Goal: Transaction & Acquisition: Purchase product/service

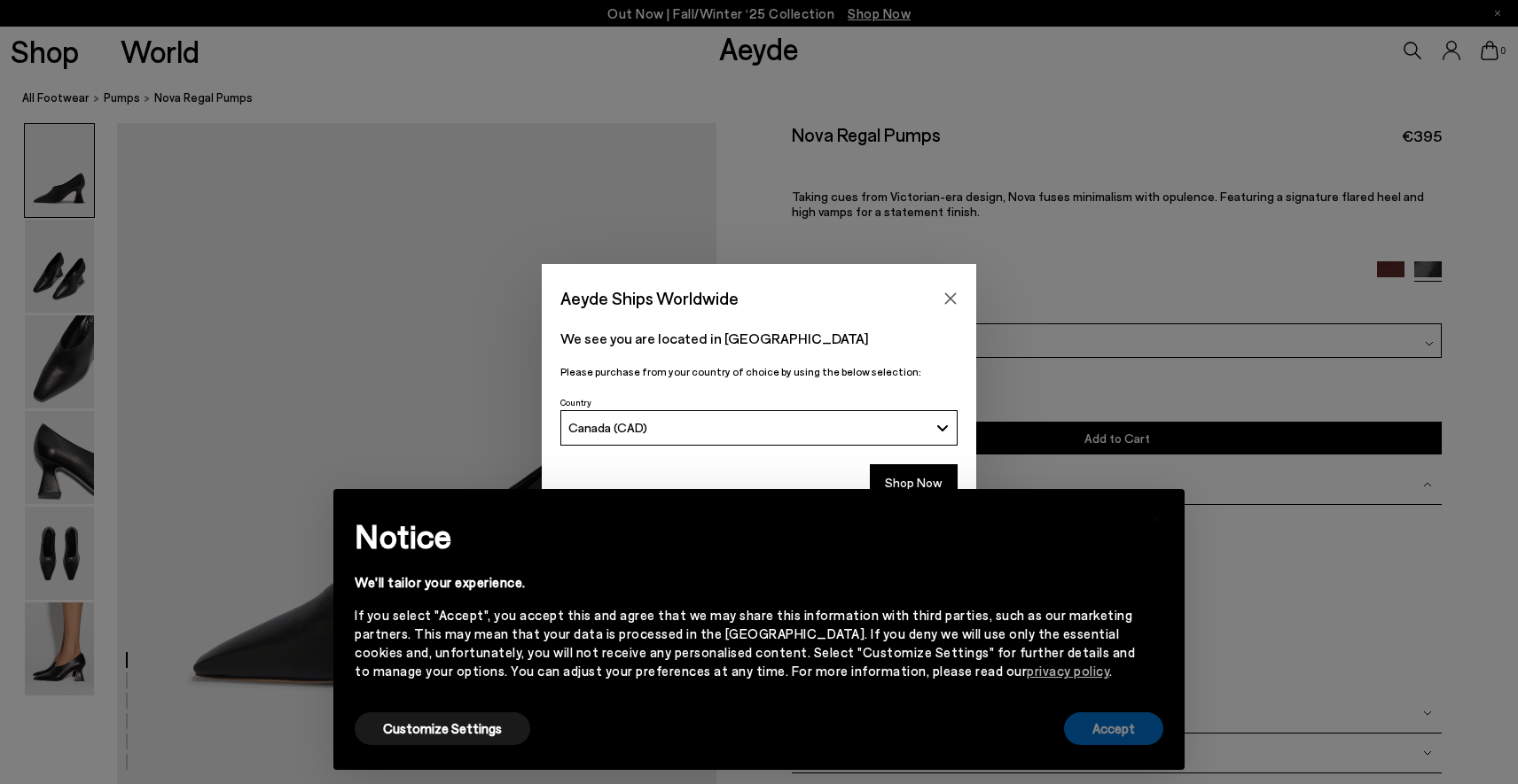
click at [1115, 724] on button "Accept" at bounding box center [1114, 729] width 99 height 32
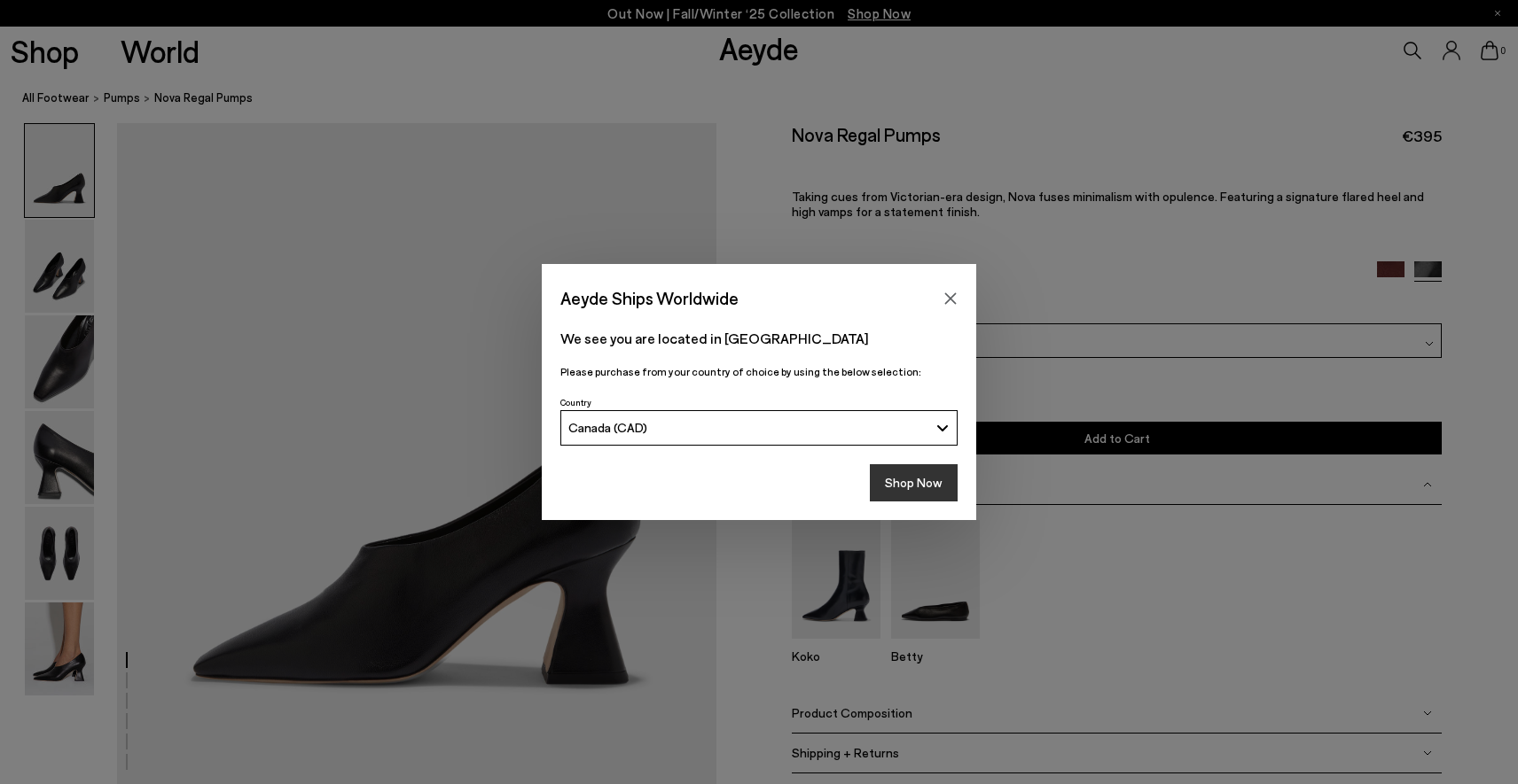
click at [919, 495] on button "Shop Now" at bounding box center [913, 483] width 88 height 37
click at [919, 483] on button "Shop Now" at bounding box center [913, 483] width 88 height 37
click at [912, 484] on button "Shop Now" at bounding box center [913, 483] width 88 height 37
click at [951, 298] on icon "Close" at bounding box center [950, 298] width 12 height 12
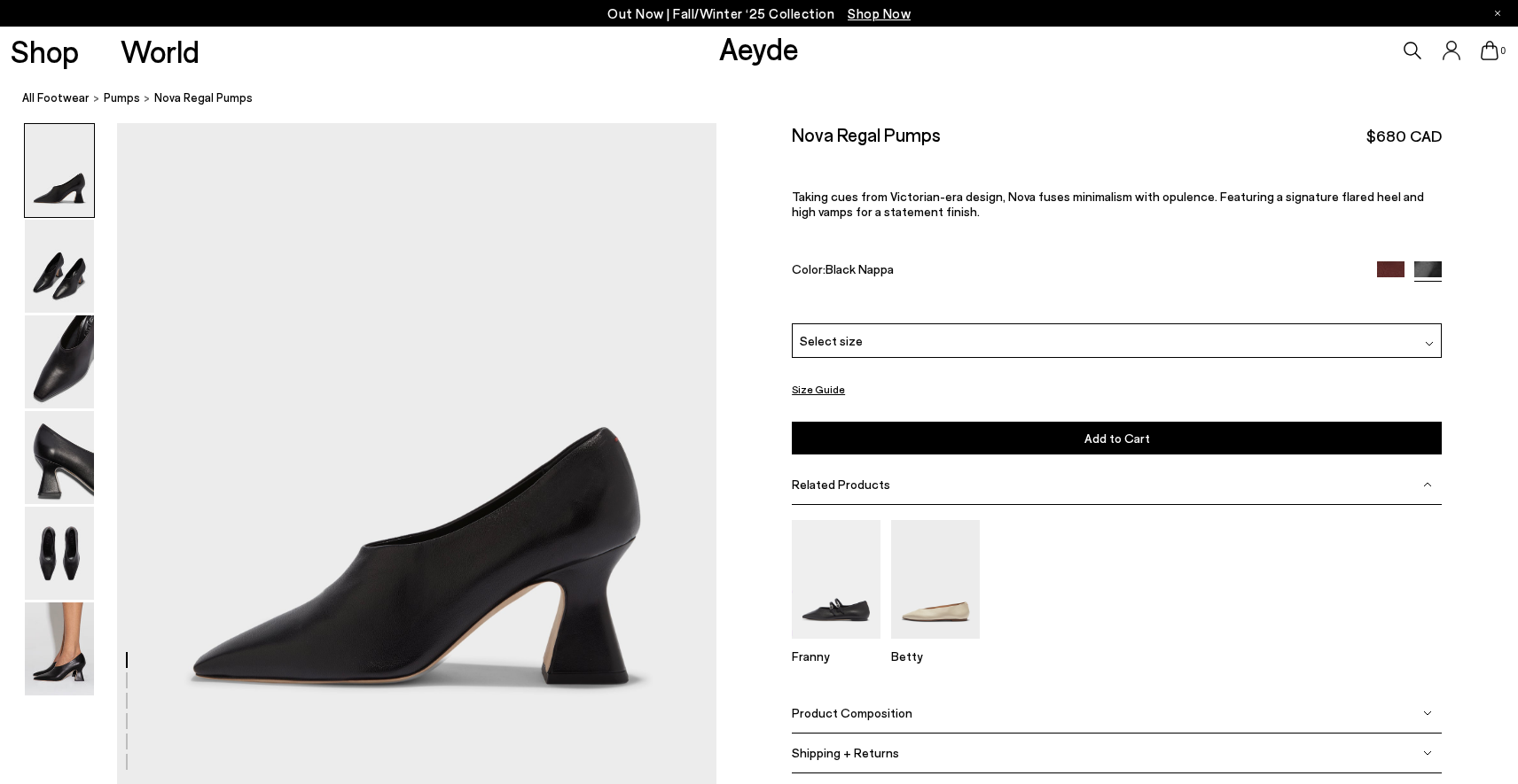
click at [939, 347] on div at bounding box center [759, 392] width 1518 height 784
click at [939, 347] on div "Select size" at bounding box center [1116, 341] width 650 height 34
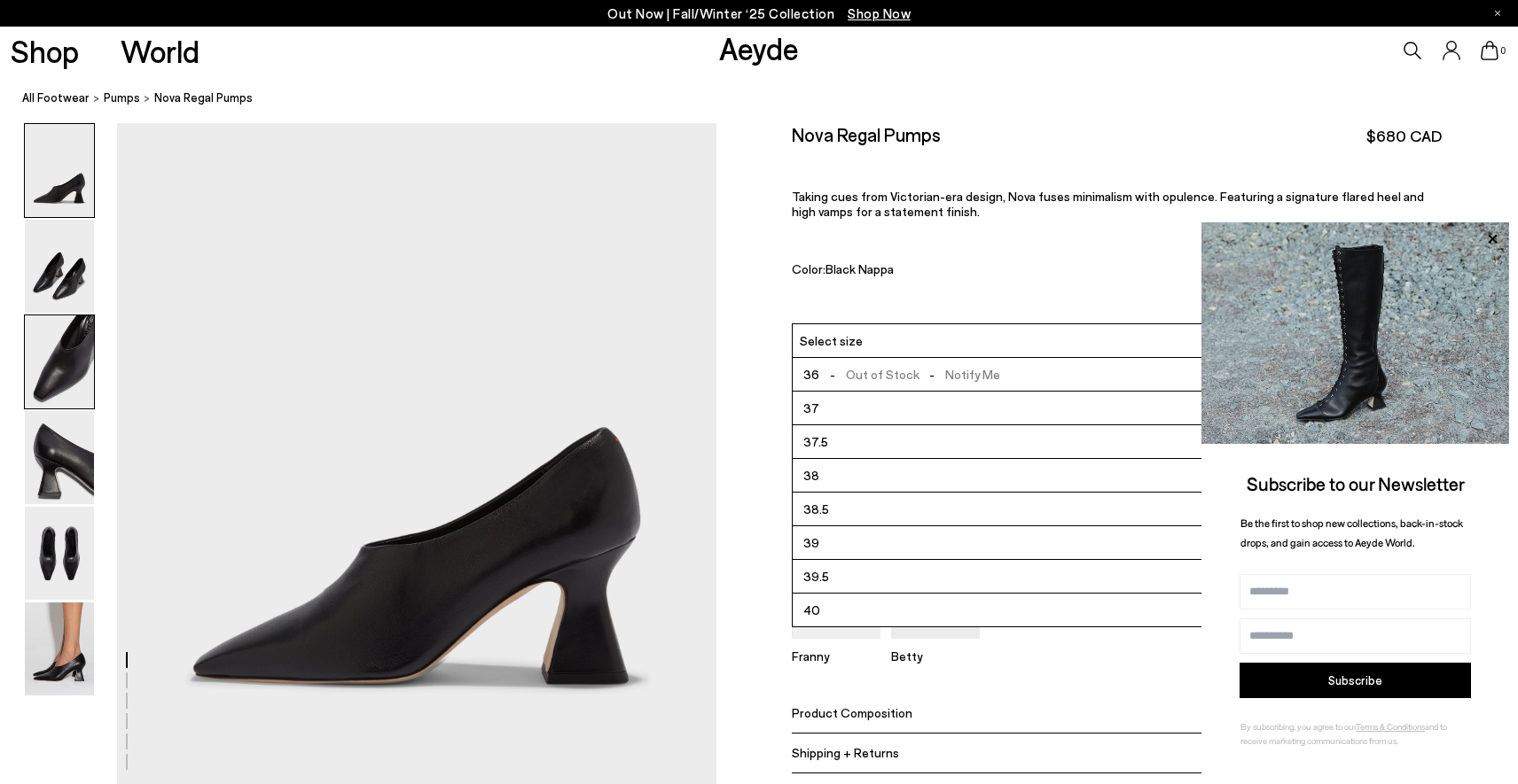
click at [62, 355] on img at bounding box center [60, 362] width 69 height 93
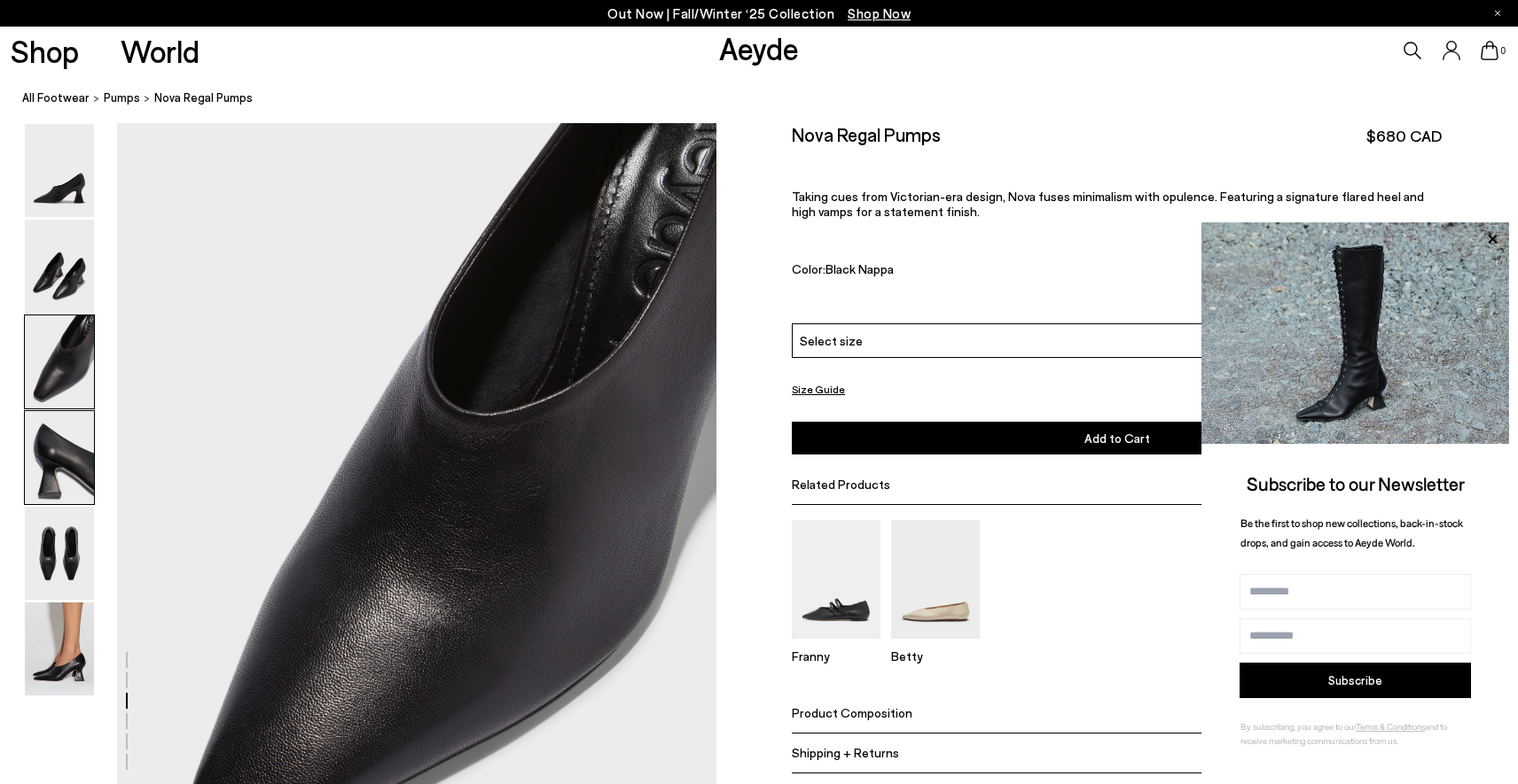
click at [76, 479] on img at bounding box center [60, 457] width 69 height 93
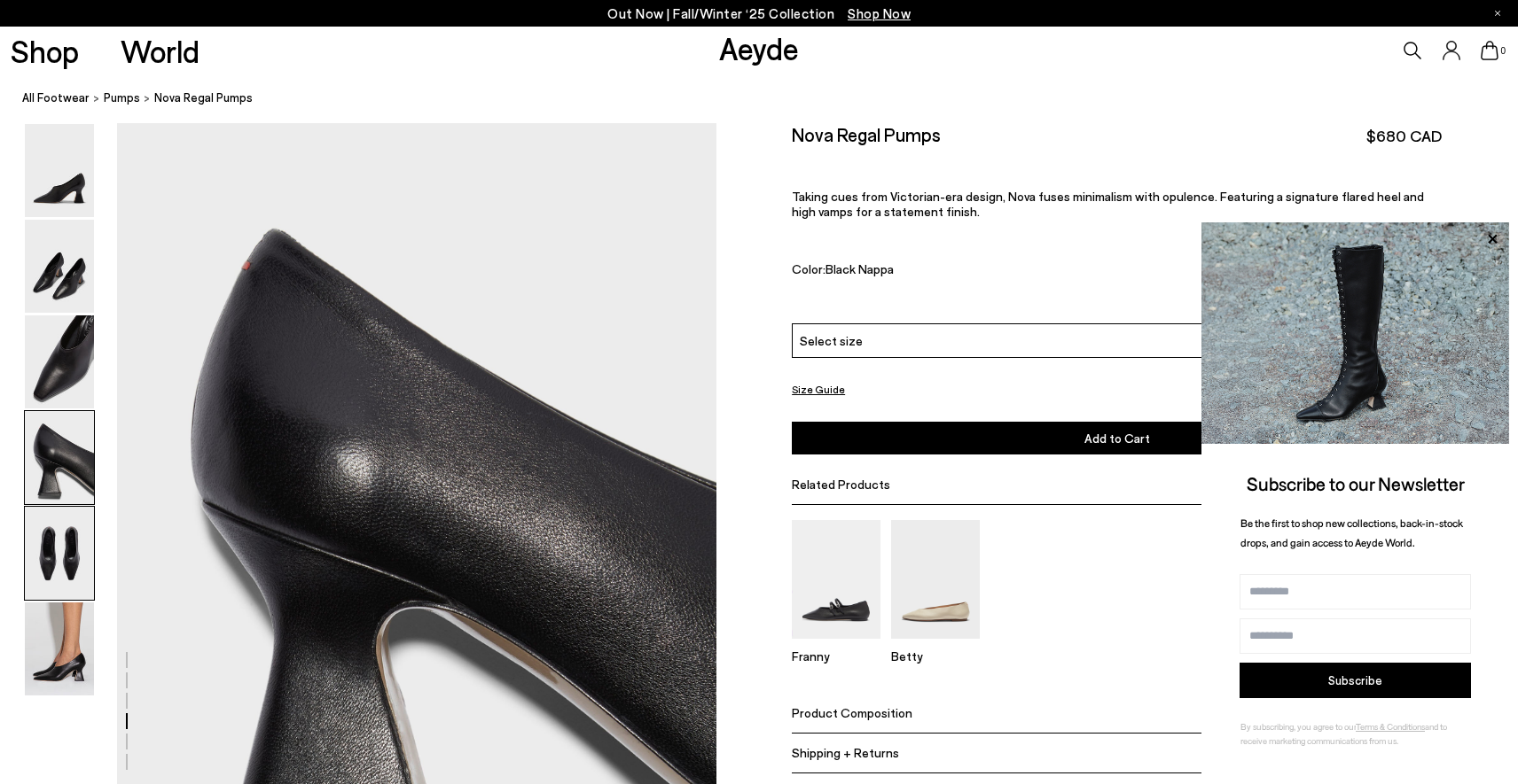
click at [66, 550] on img at bounding box center [60, 553] width 69 height 93
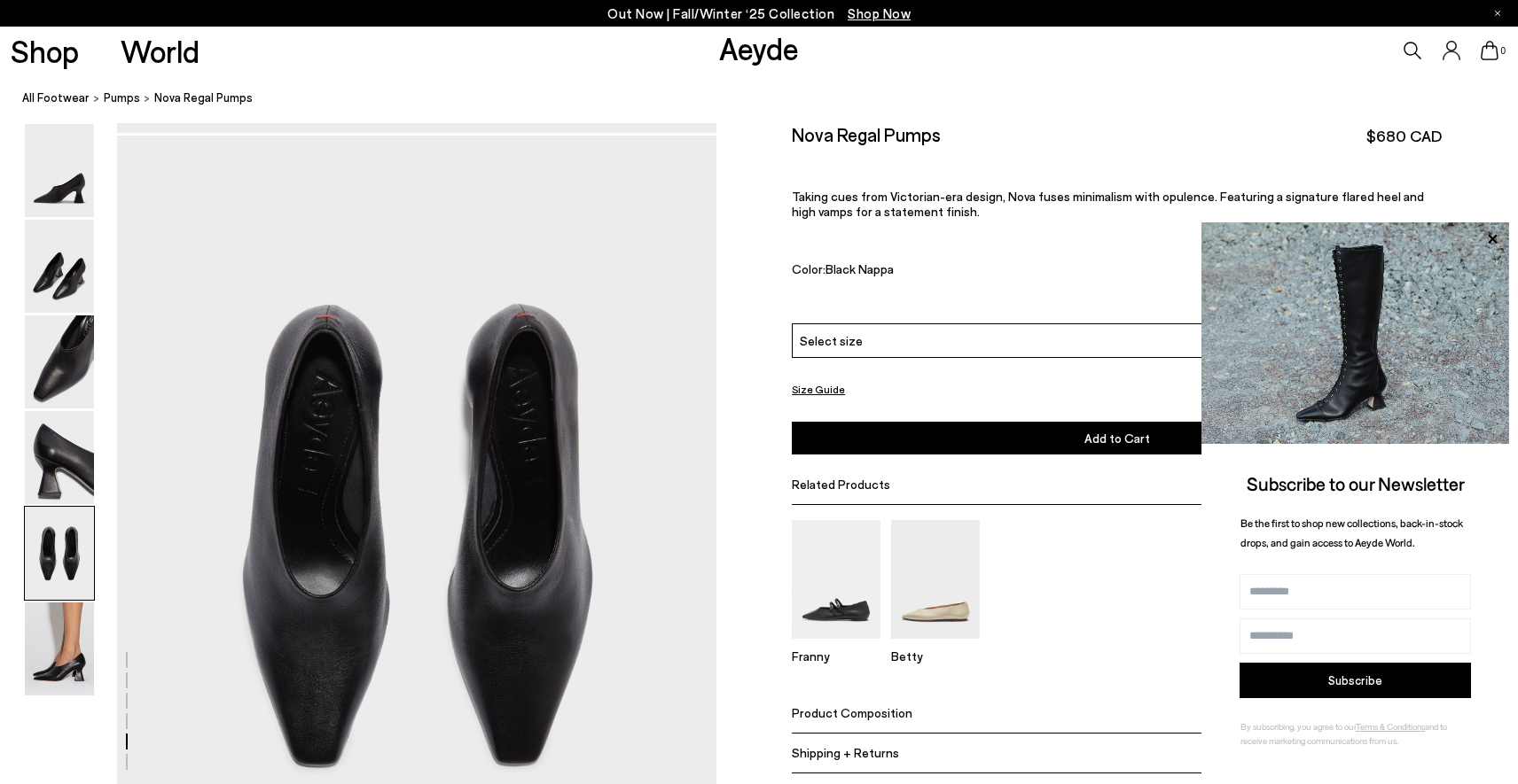
scroll to position [3068, 0]
